Goal: Task Accomplishment & Management: Manage account settings

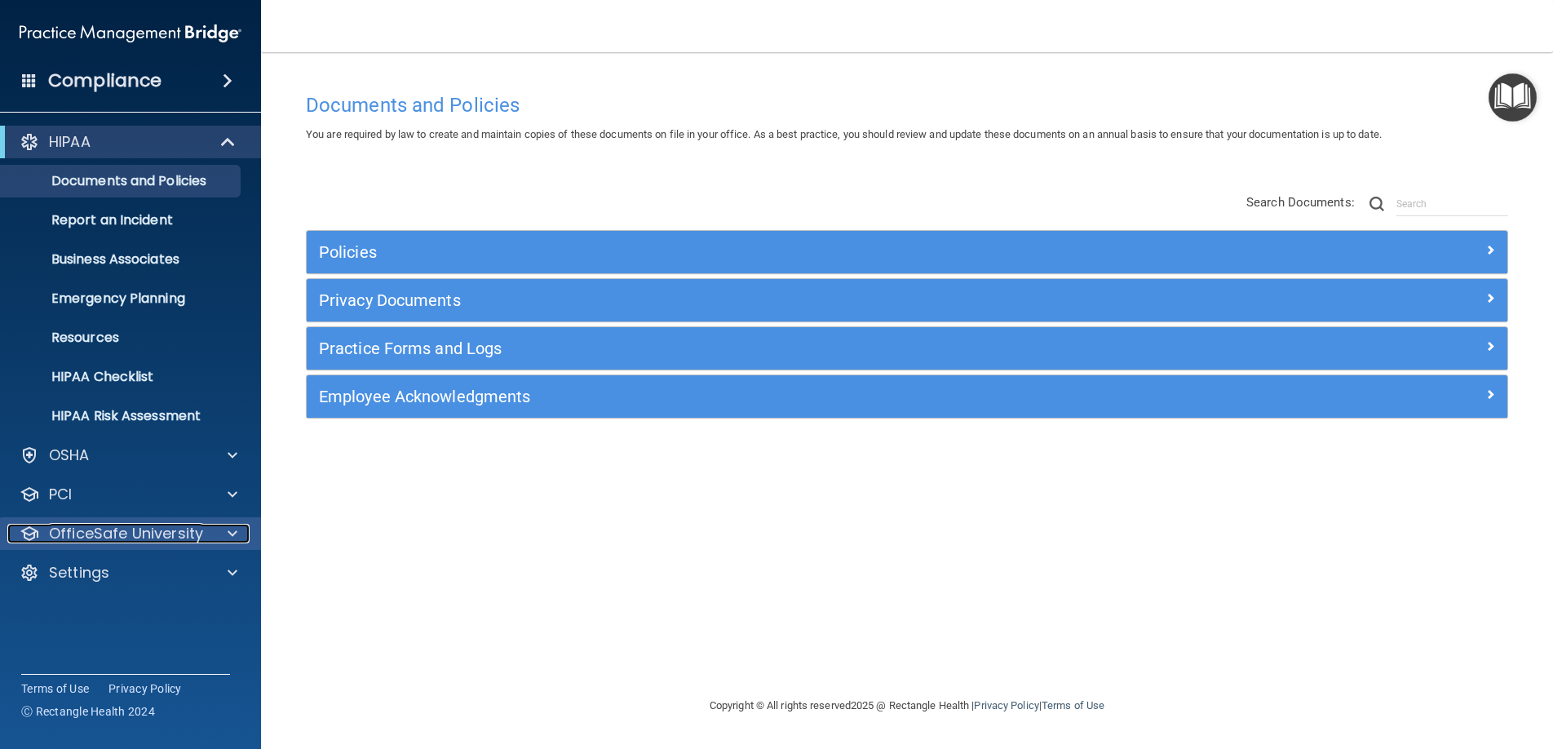
click at [141, 536] on p "OfficeSafe University" at bounding box center [126, 533] width 154 height 20
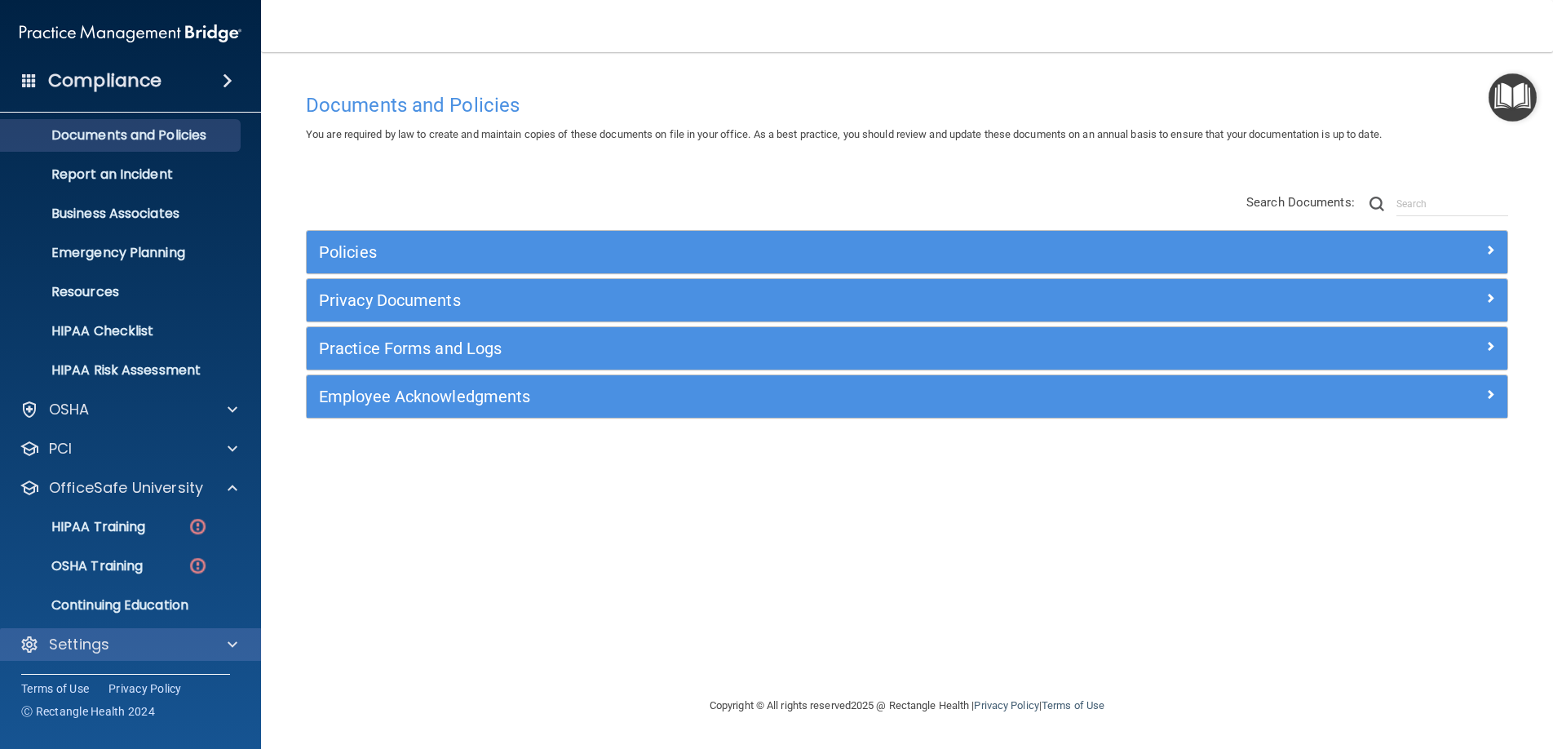
click at [73, 655] on div "Settings" at bounding box center [131, 644] width 262 height 33
click at [73, 652] on p "Settings" at bounding box center [79, 644] width 60 height 20
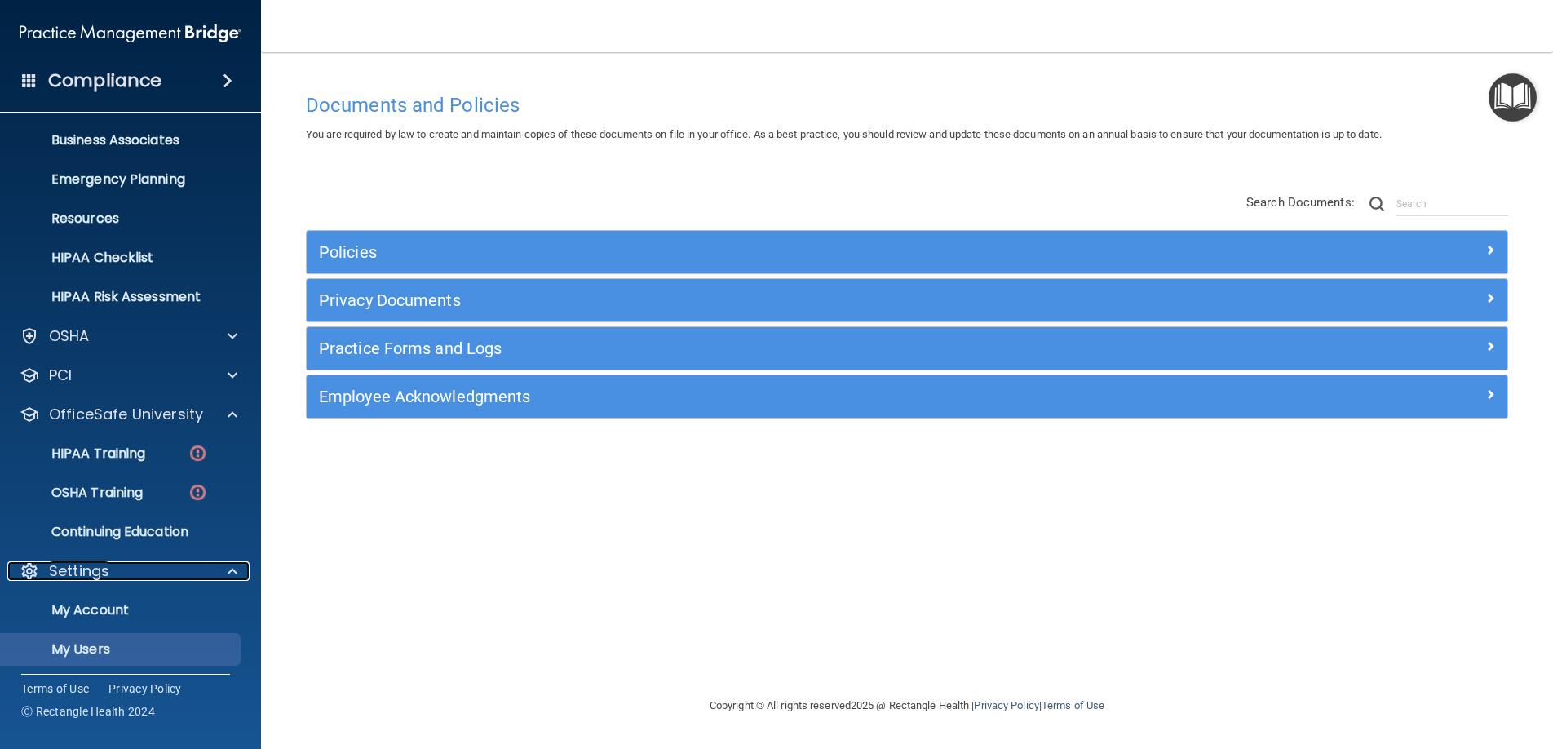
scroll to position [202, 0]
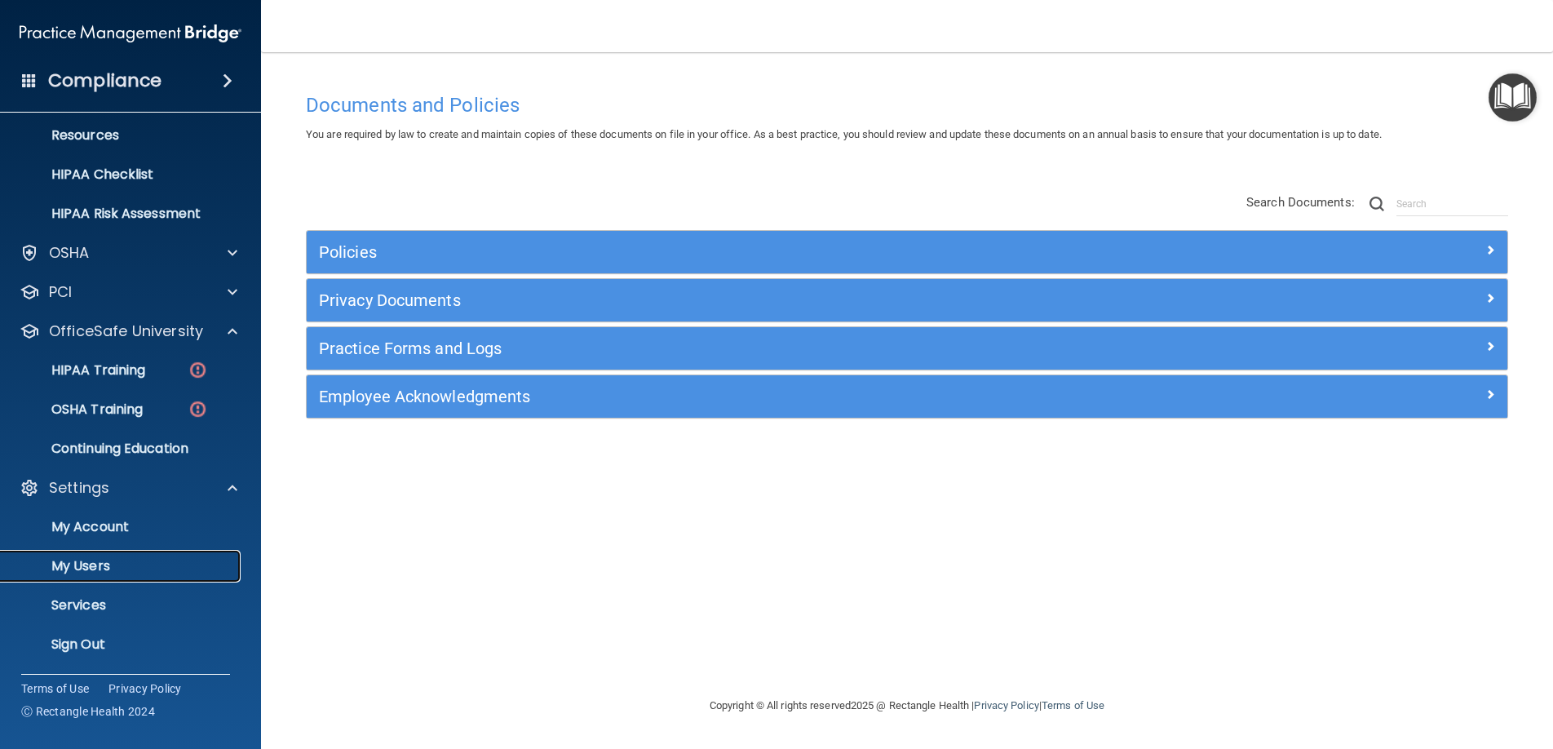
click at [70, 560] on p "My Users" at bounding box center [122, 566] width 223 height 16
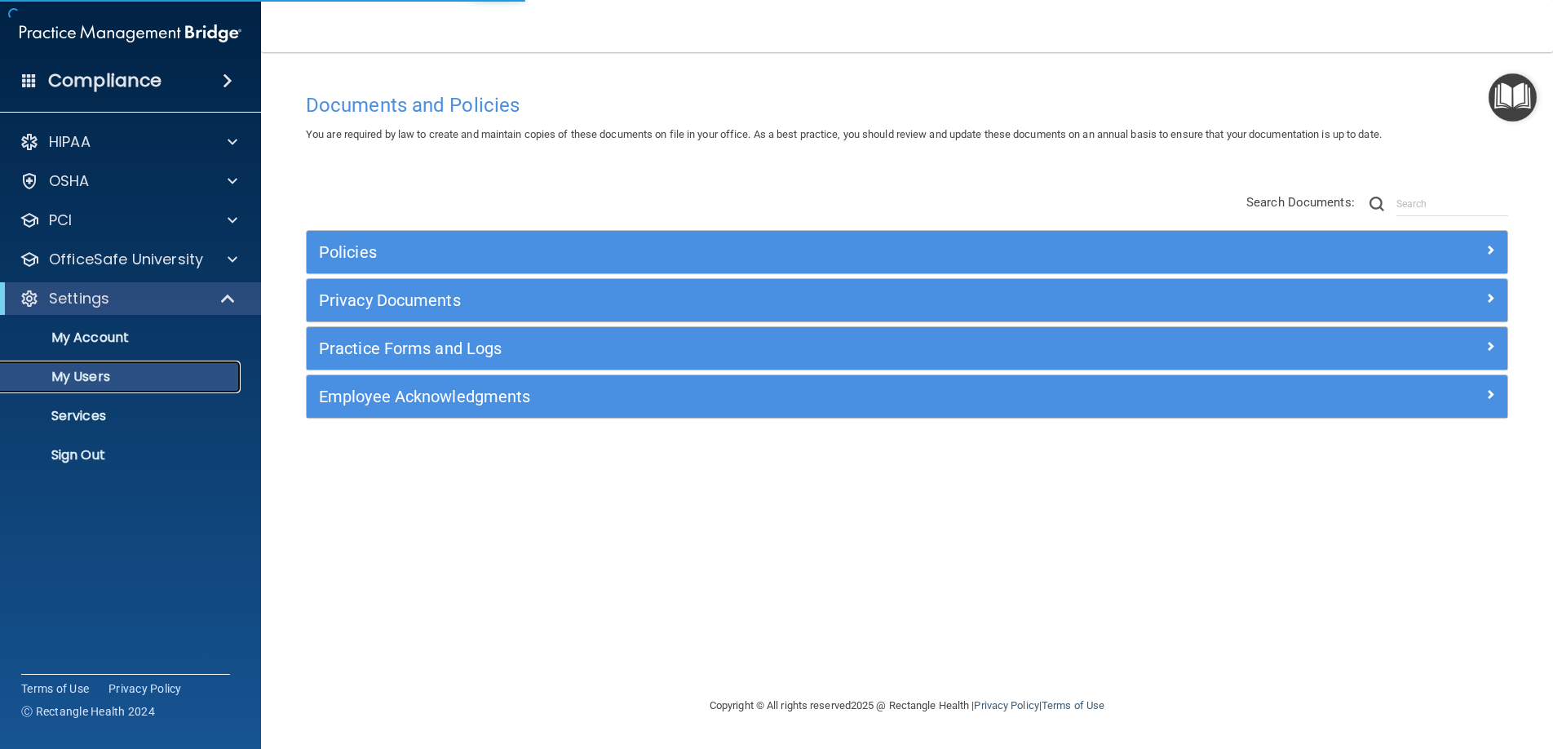
select select "20"
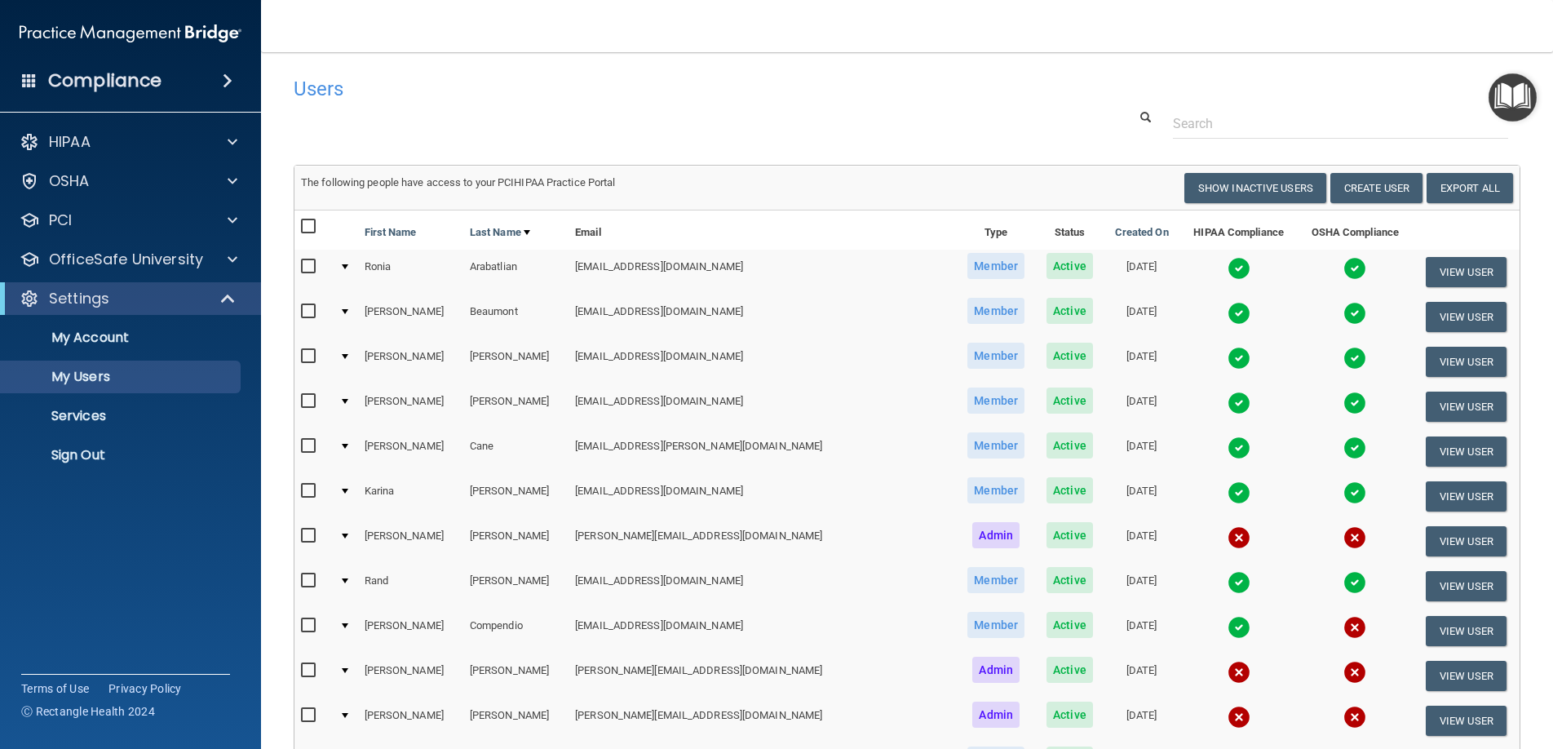
click at [29, 83] on span at bounding box center [29, 80] width 15 height 15
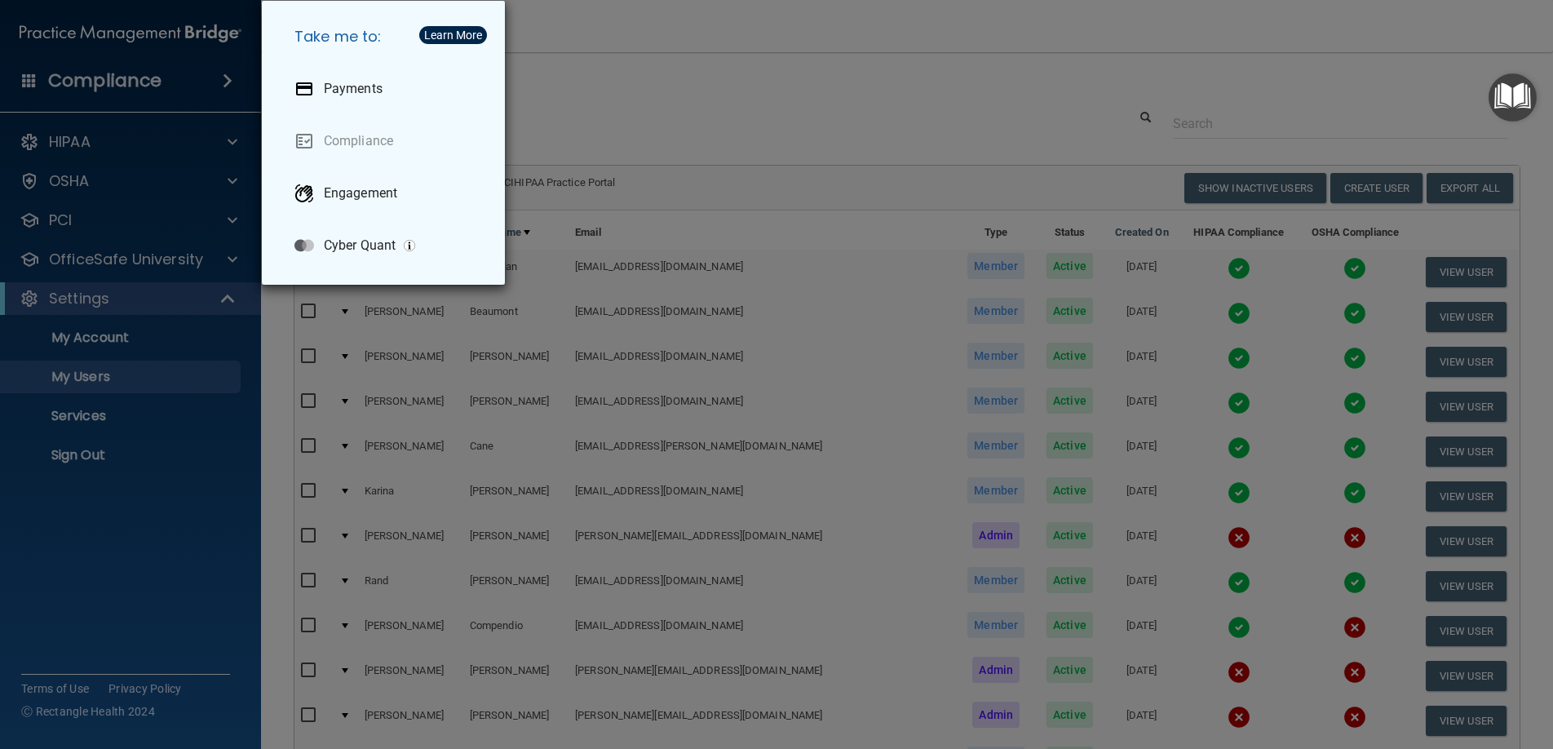
click at [759, 115] on div "Take me to: Payments Compliance Engagement Cyber Quant" at bounding box center [776, 374] width 1553 height 749
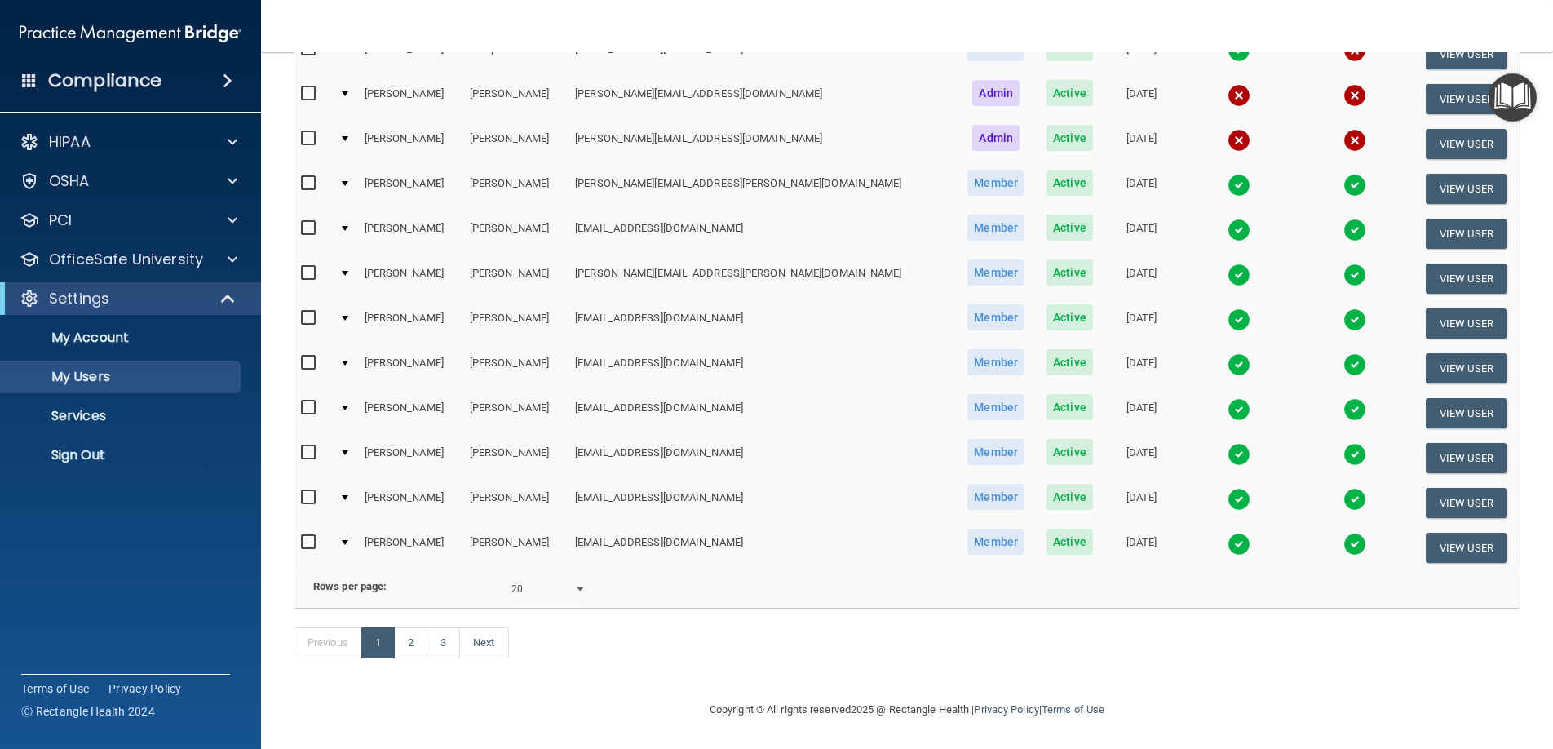
scroll to position [601, 0]
click at [410, 636] on link "2" at bounding box center [410, 642] width 33 height 31
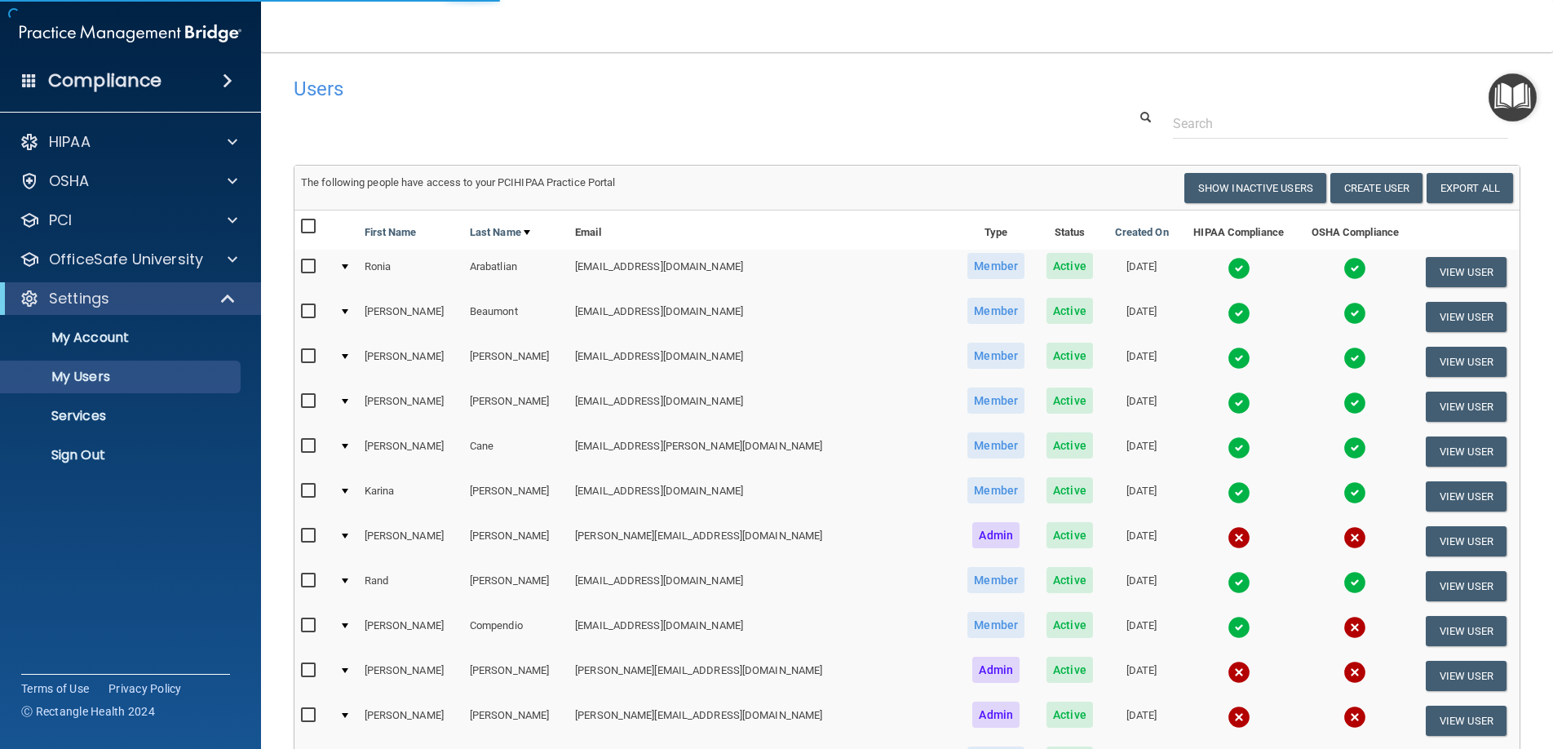
select select "20"
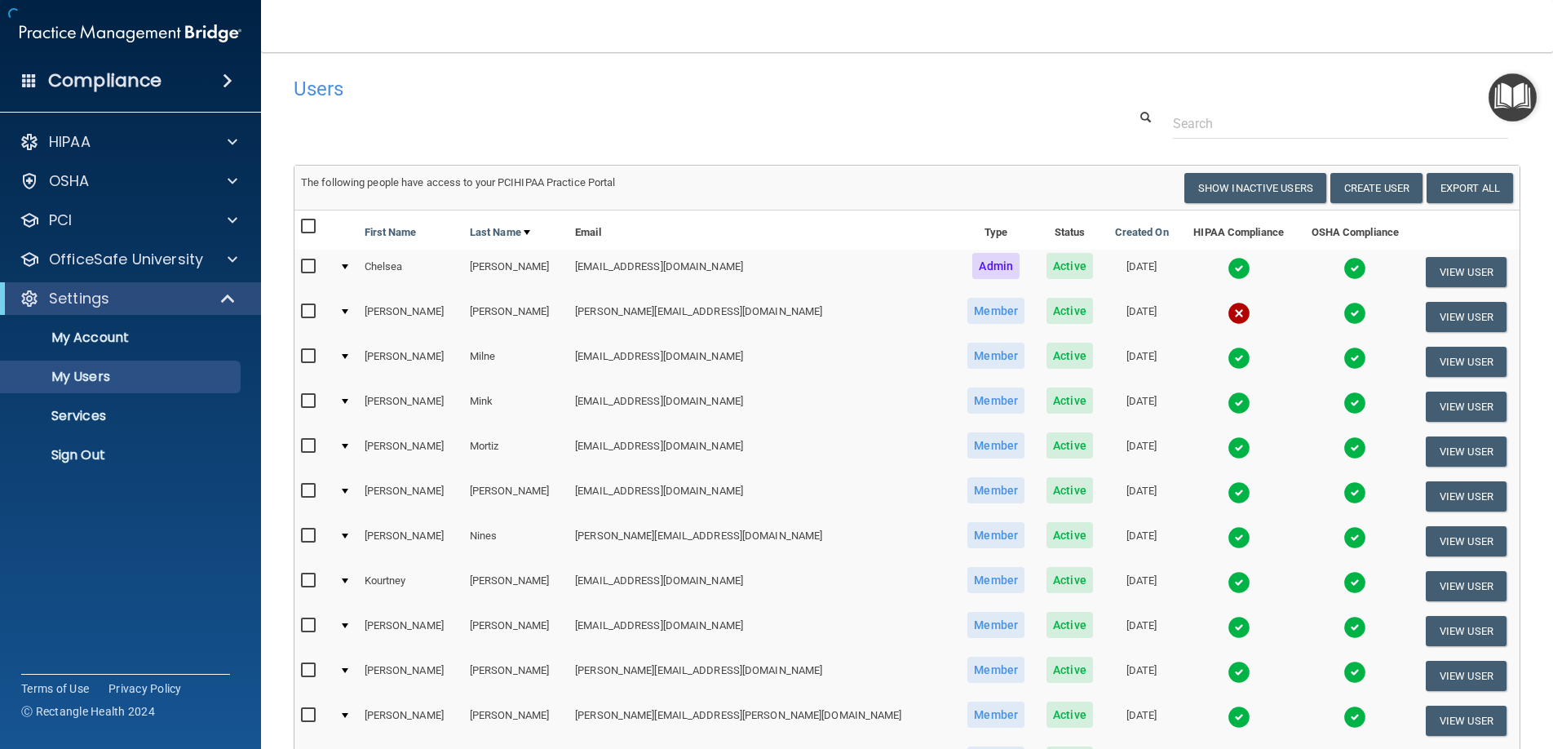
click at [452, 648] on td "[PERSON_NAME]" at bounding box center [410, 630] width 105 height 45
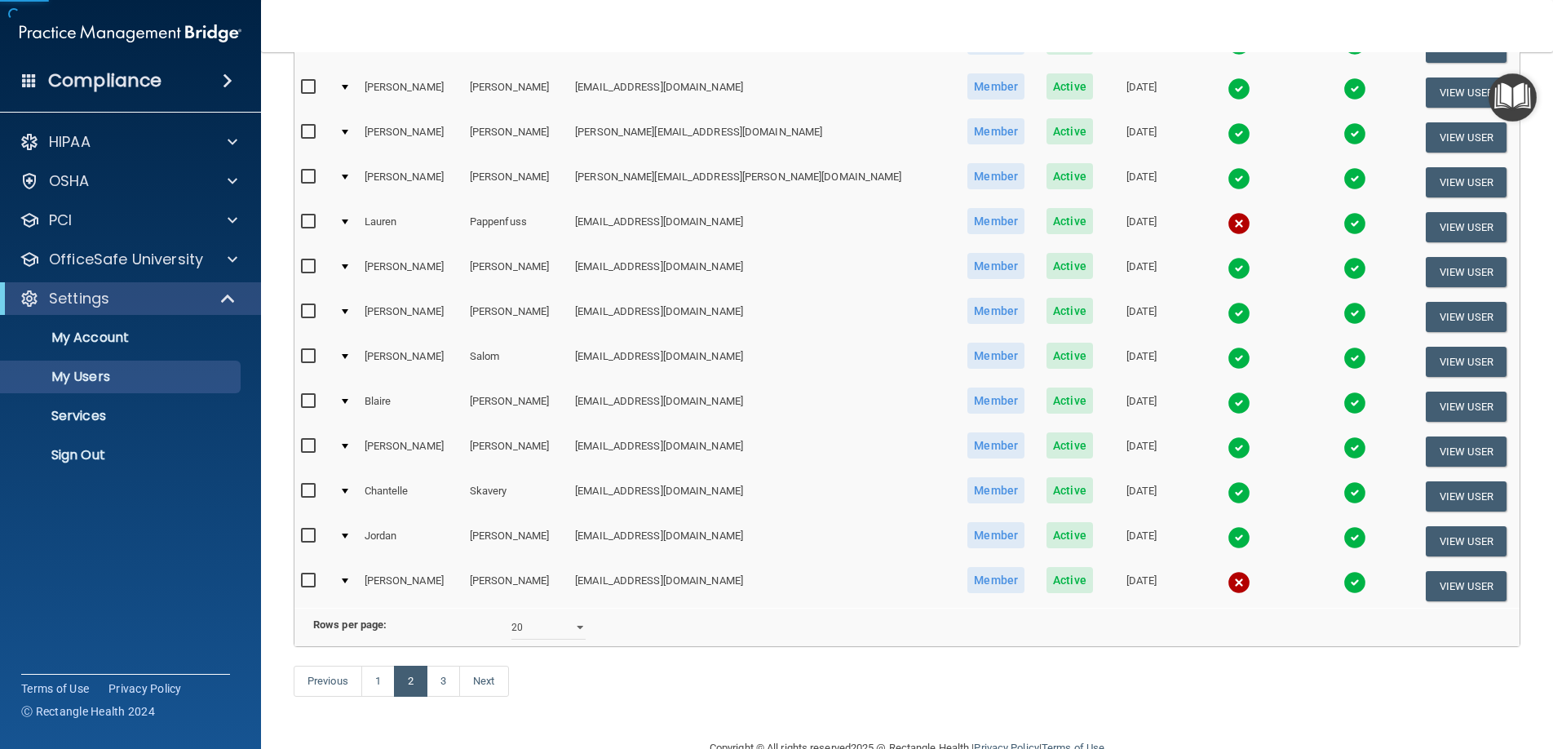
scroll to position [601, 0]
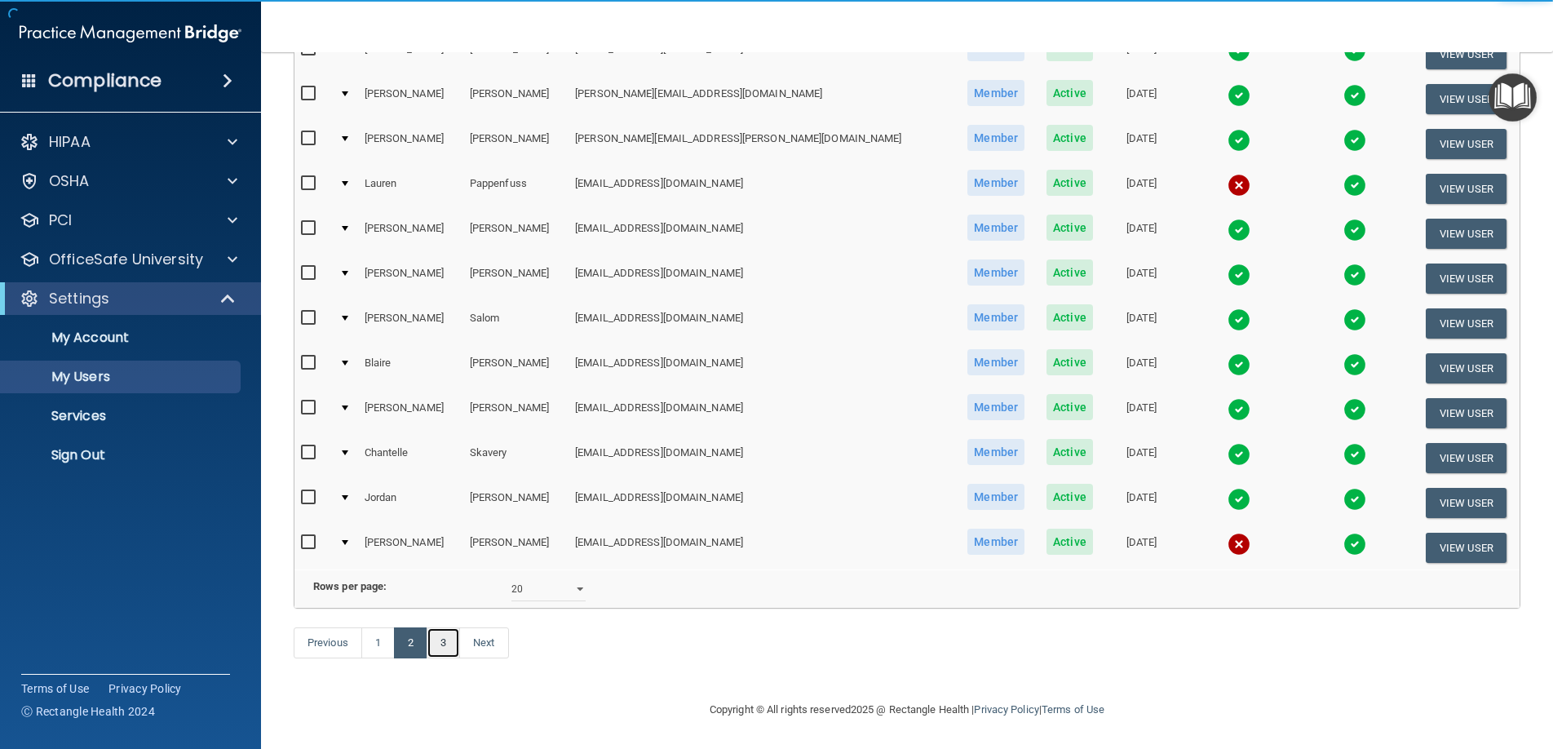
click at [442, 632] on link "3" at bounding box center [442, 642] width 33 height 31
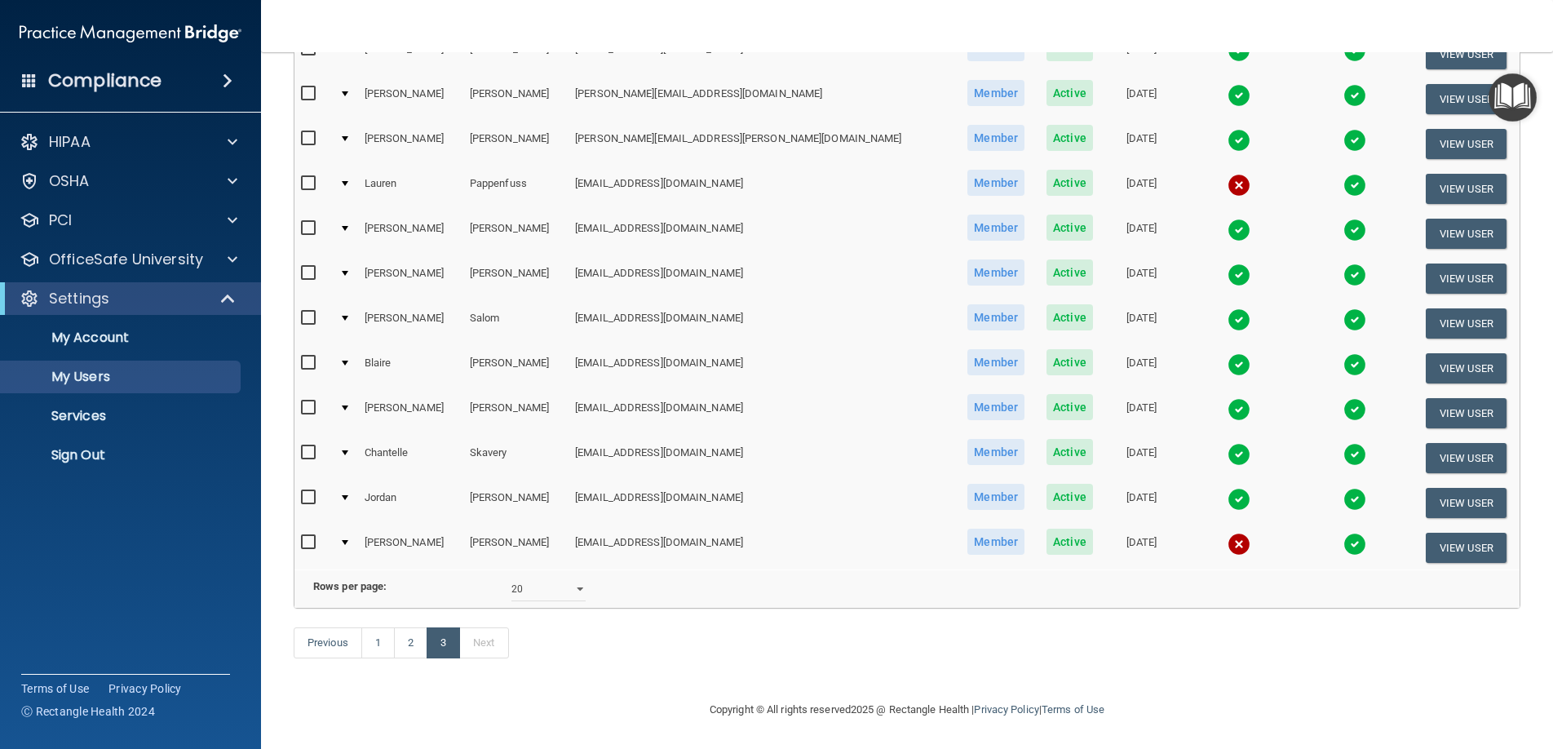
select select "20"
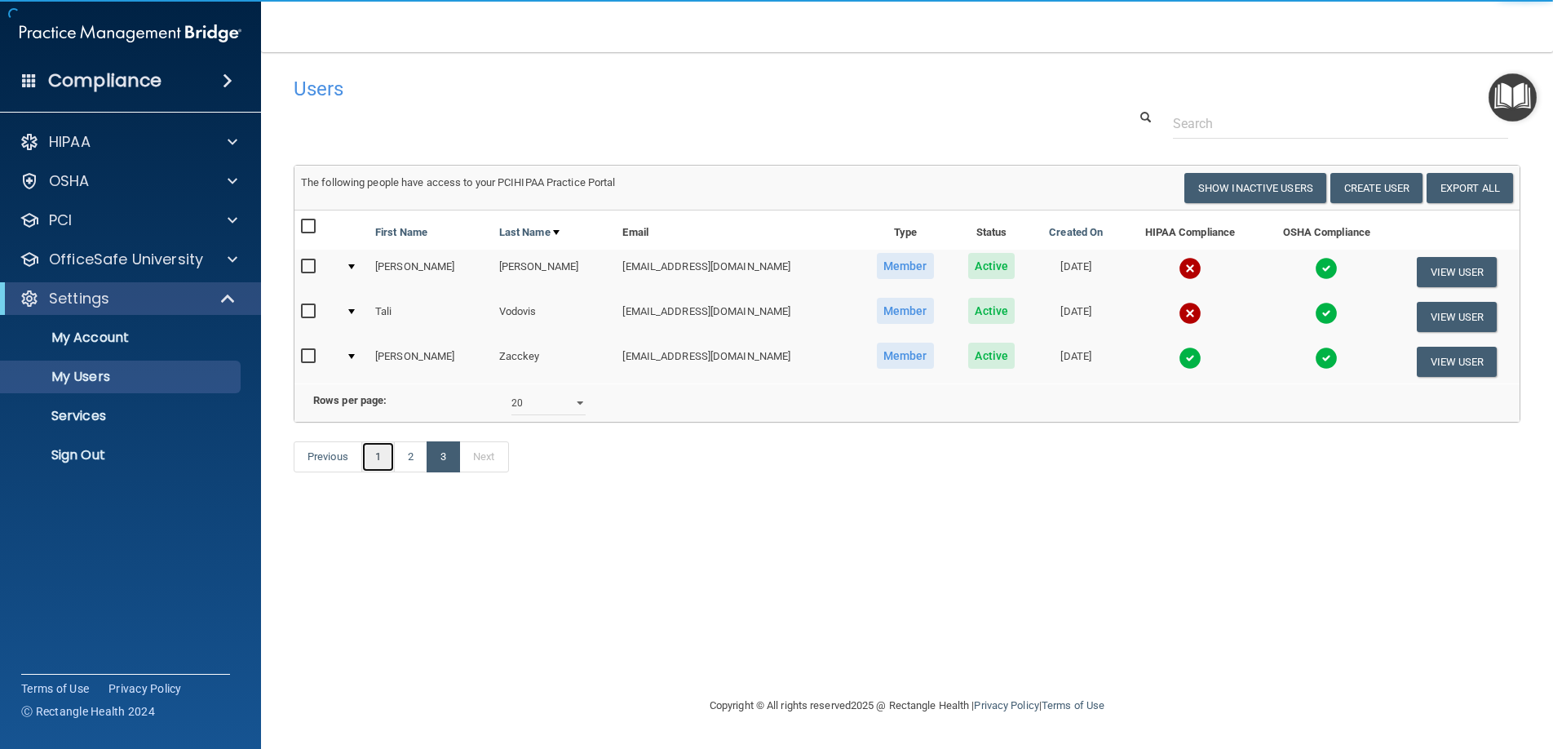
click at [374, 472] on link "1" at bounding box center [377, 456] width 33 height 31
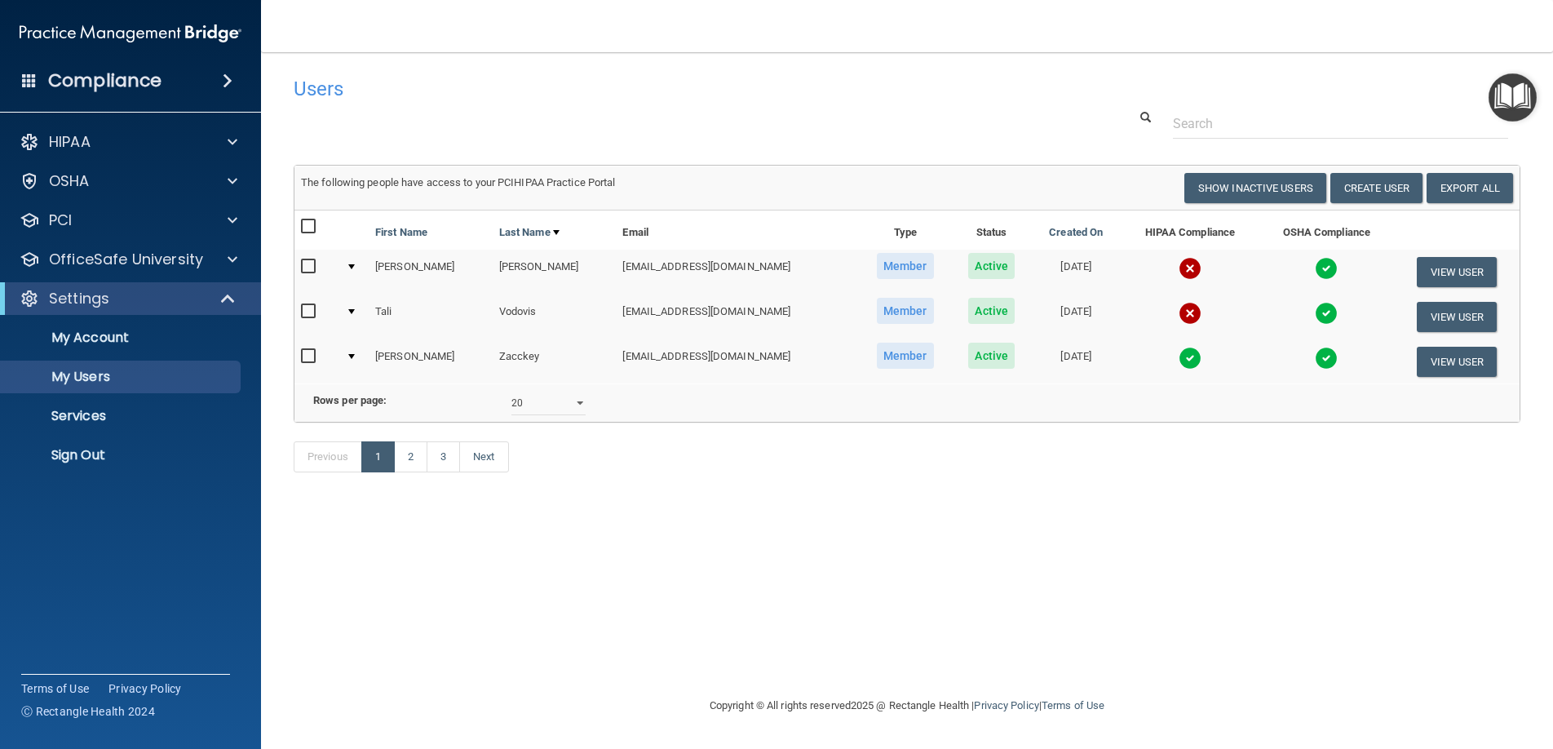
select select "20"
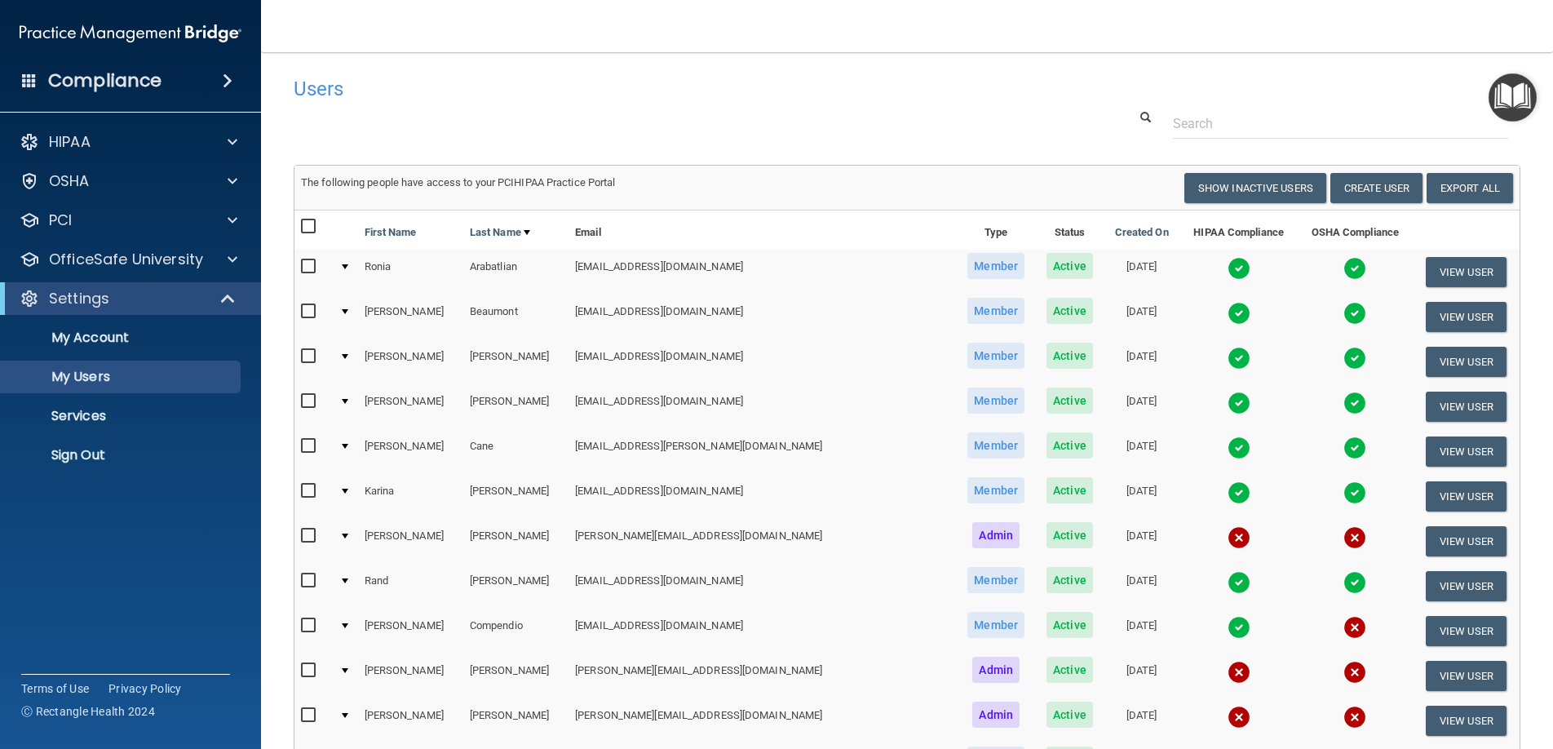
scroll to position [3, 0]
